Goal: Information Seeking & Learning: Learn about a topic

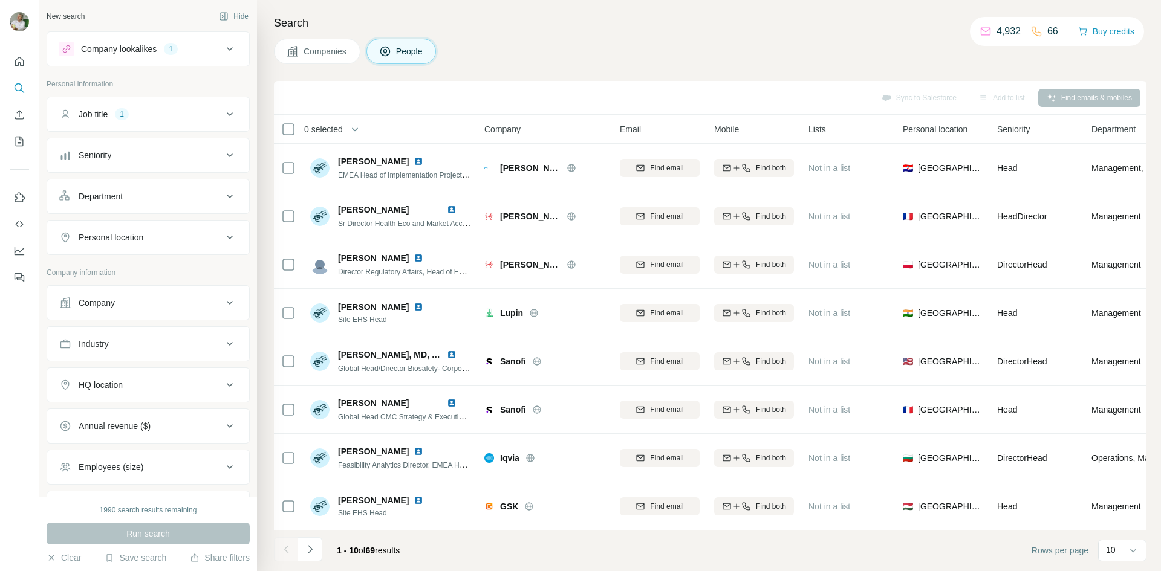
click at [313, 45] on span "Companies" at bounding box center [326, 51] width 44 height 12
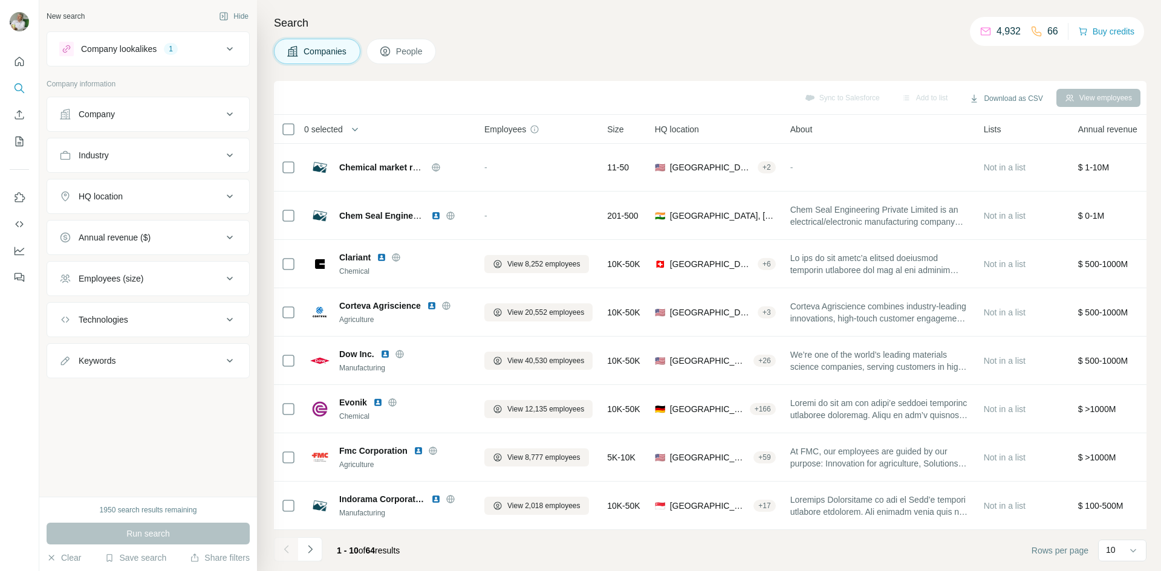
scroll to position [103, 0]
click at [316, 551] on icon "Navigate to next page" at bounding box center [310, 550] width 12 height 12
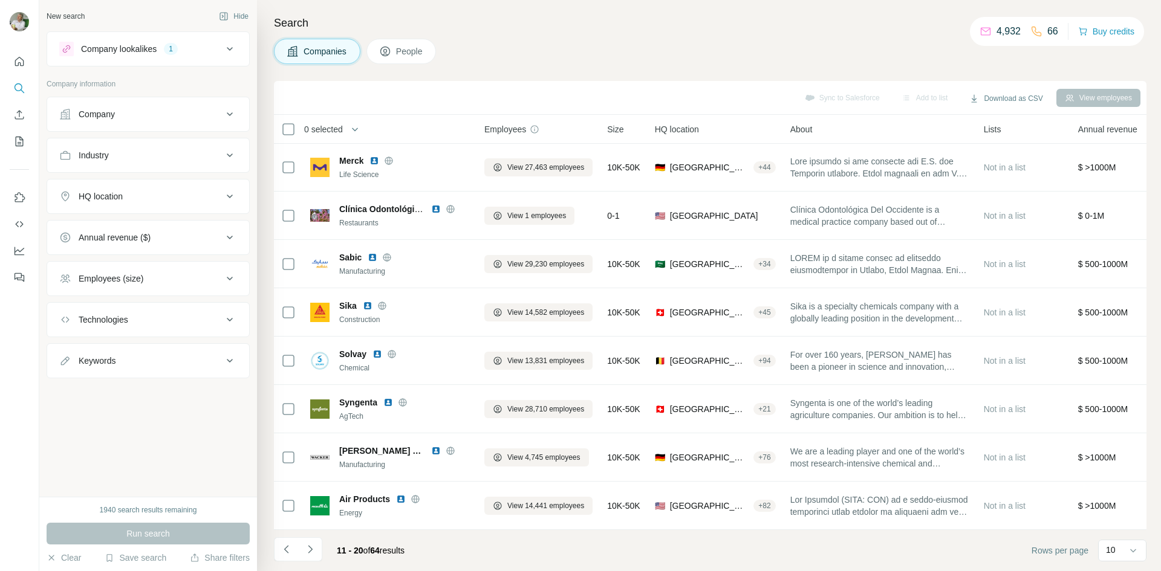
click at [696, 132] on span "HQ location" at bounding box center [677, 129] width 44 height 12
click at [718, 127] on div "HQ location" at bounding box center [715, 129] width 121 height 14
